Goal: Transaction & Acquisition: Purchase product/service

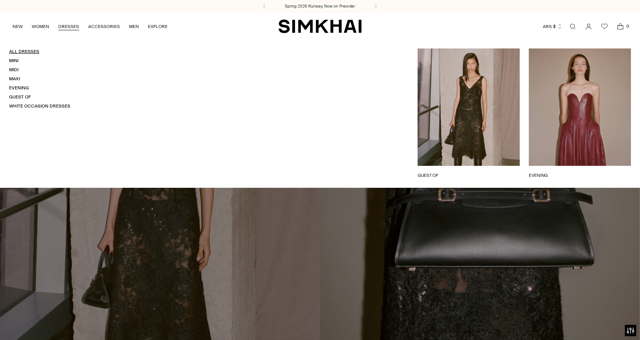
click at [26, 53] on link "All Dresses" at bounding box center [24, 51] width 30 height 5
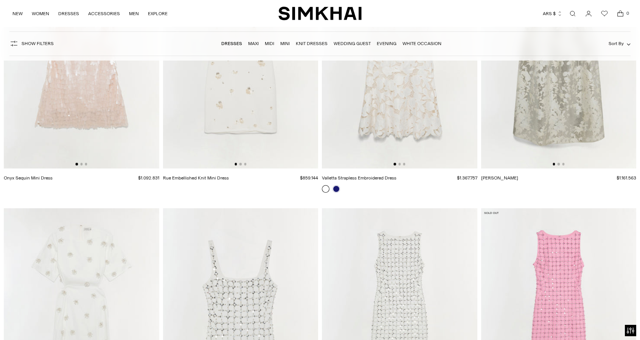
scroll to position [7683, 0]
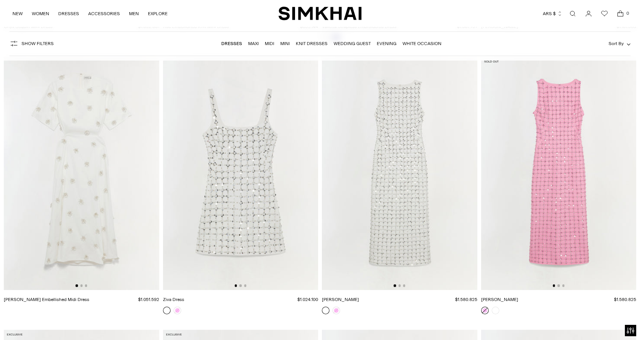
click at [235, 263] on img at bounding box center [241, 173] width 156 height 233
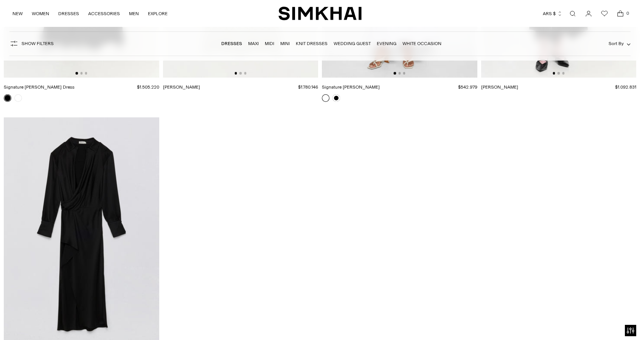
scroll to position [11998, 0]
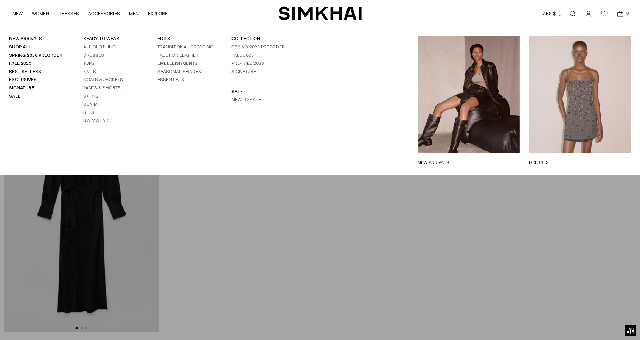
click at [95, 97] on link "Skirts" at bounding box center [91, 95] width 16 height 5
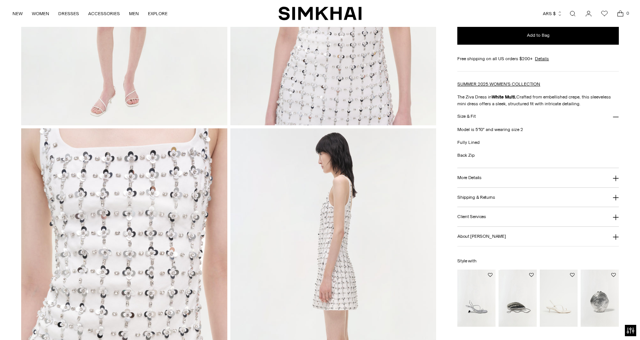
scroll to position [341, 0]
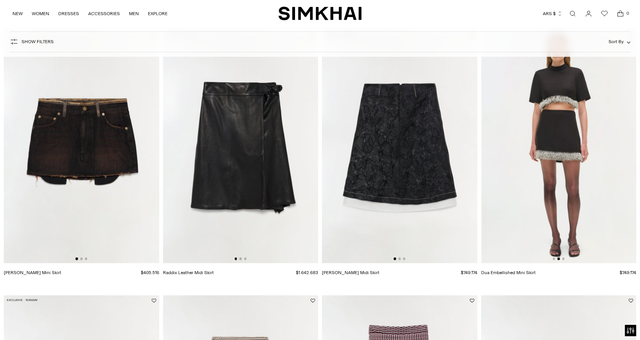
scroll to position [0, 156]
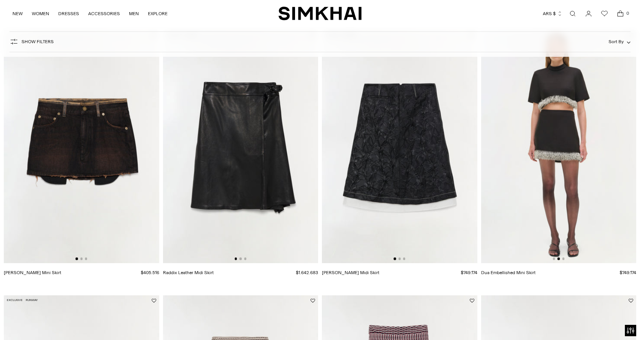
drag, startPoint x: 590, startPoint y: 193, endPoint x: 559, endPoint y: 256, distance: 70.4
click at [556, 265] on div "Dua Embellished Mini Skirt $749.174 Unit price / per" at bounding box center [559, 158] width 156 height 256
click at [553, 172] on img at bounding box center [559, 146] width 156 height 233
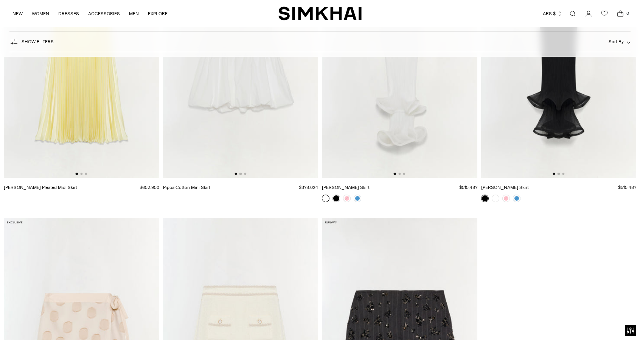
scroll to position [1313, 0]
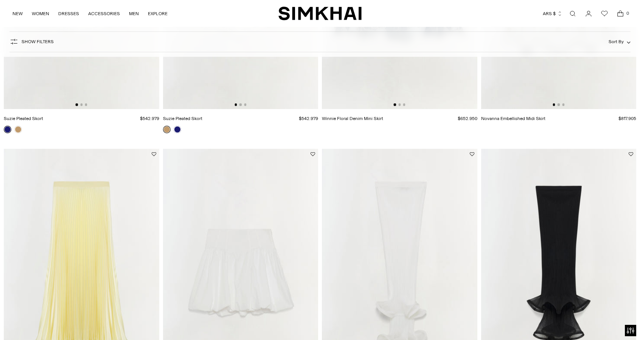
click at [72, 215] on img at bounding box center [82, 265] width 156 height 233
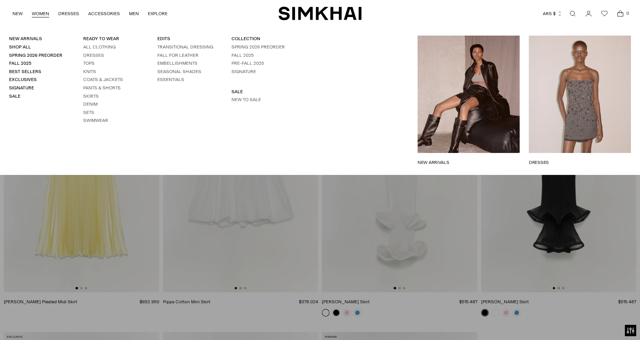
scroll to position [1427, 0]
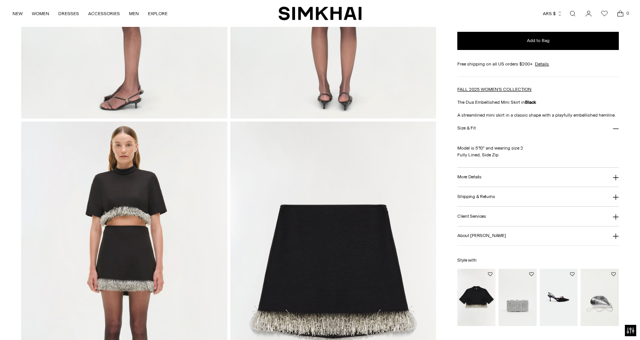
scroll to position [568, 0]
